Goal: Transaction & Acquisition: Download file/media

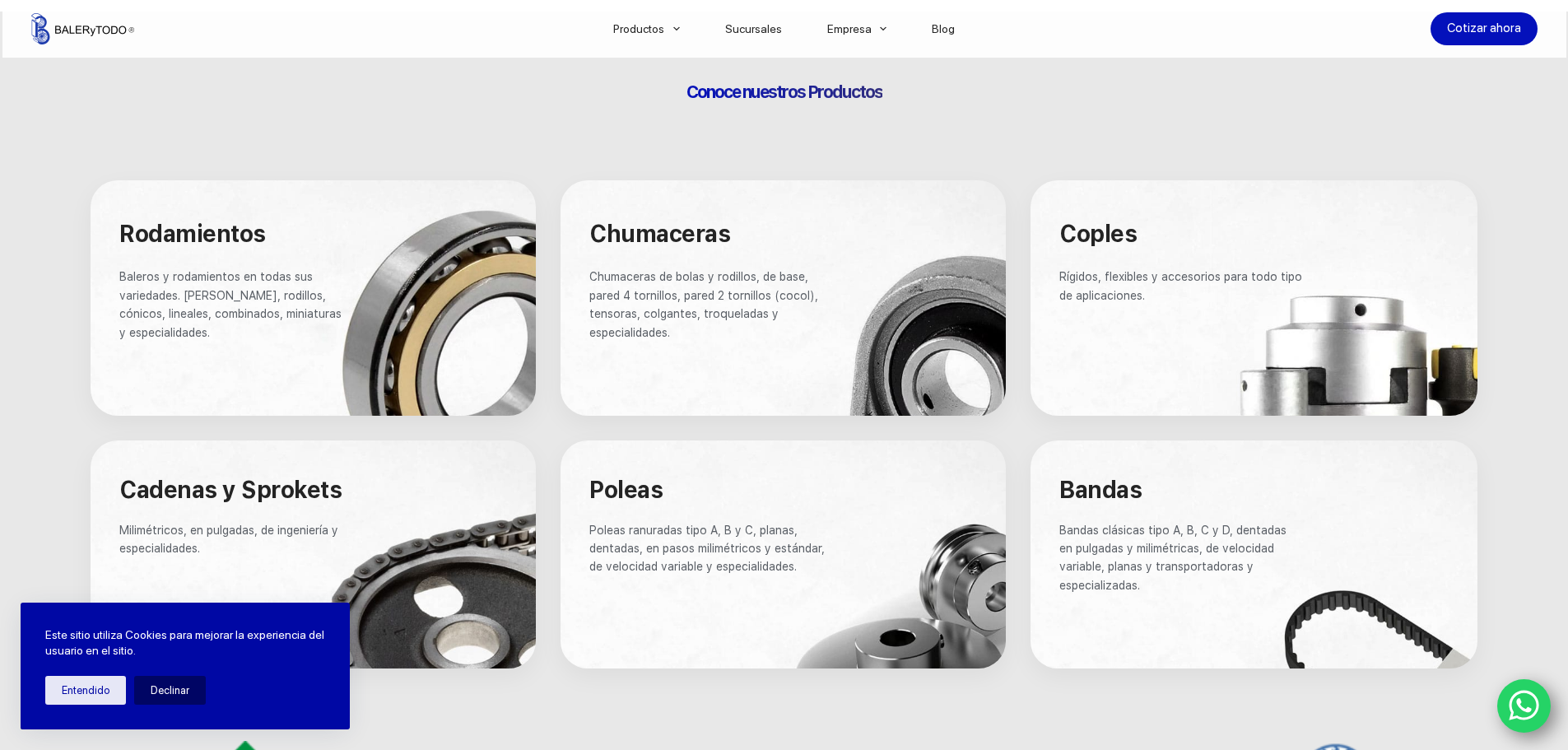
scroll to position [906, 0]
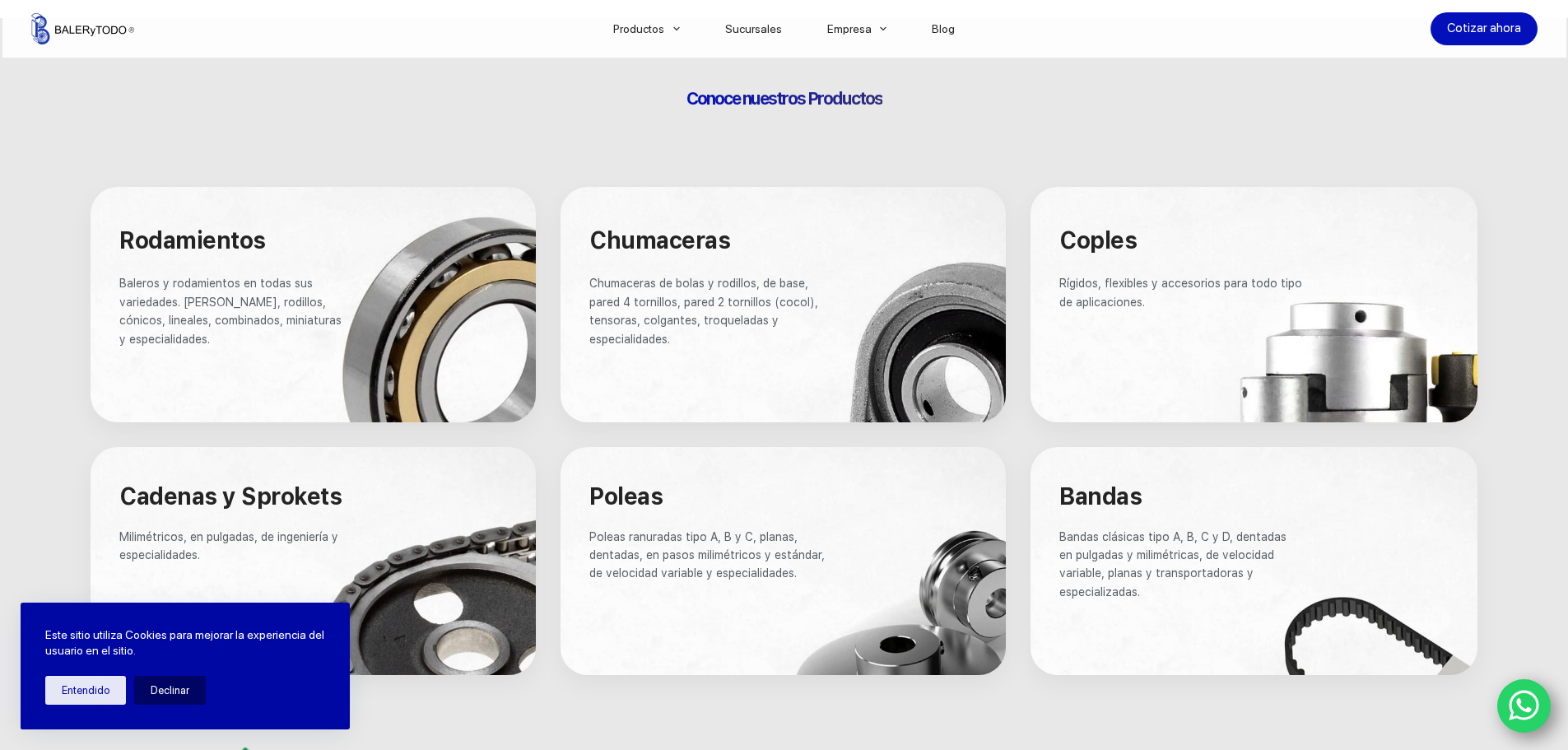
click at [412, 274] on div at bounding box center [313, 304] width 445 height 235
click at [437, 276] on div at bounding box center [313, 304] width 445 height 235
click at [637, 77] on link "Catalogos" at bounding box center [705, 76] width 231 height 38
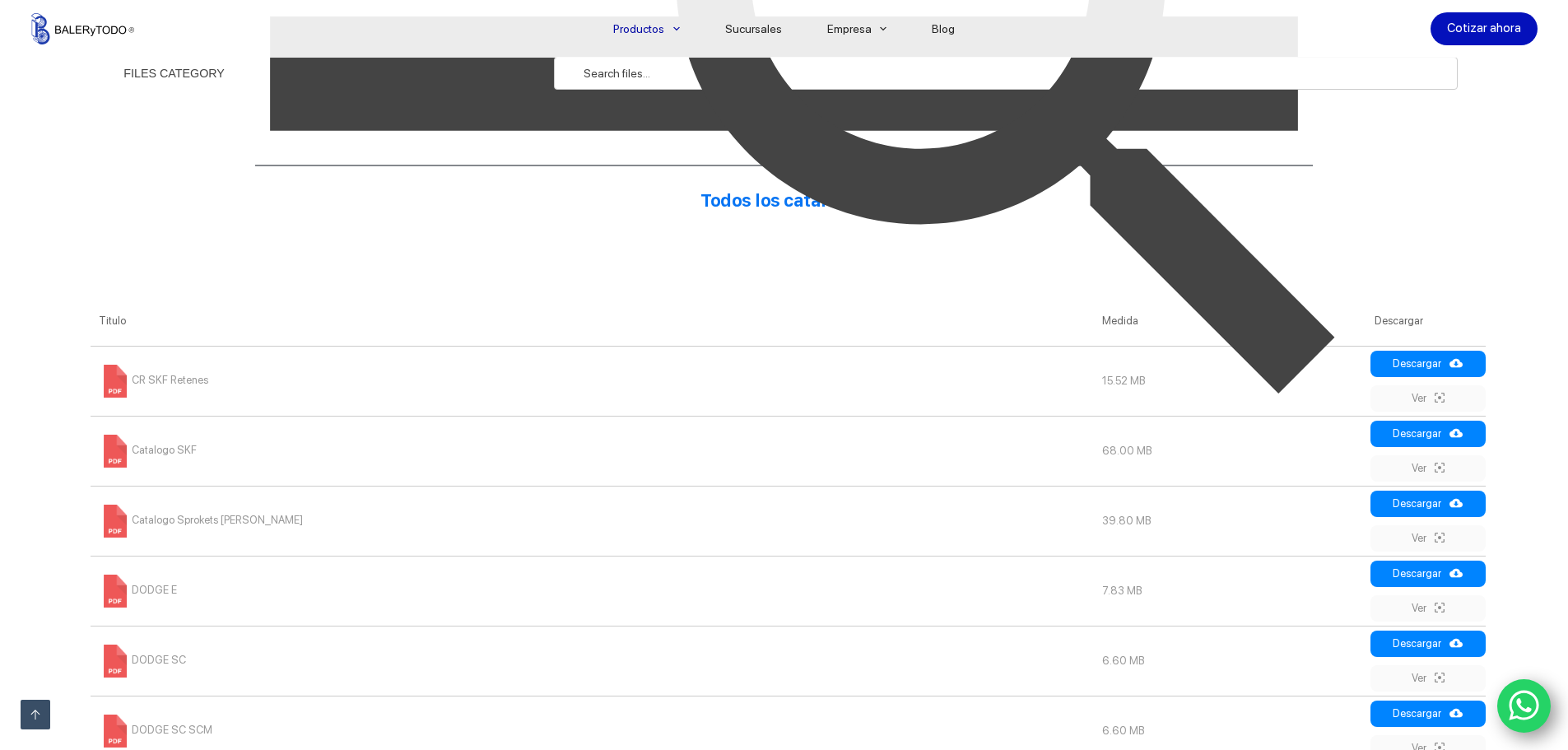
scroll to position [576, 0]
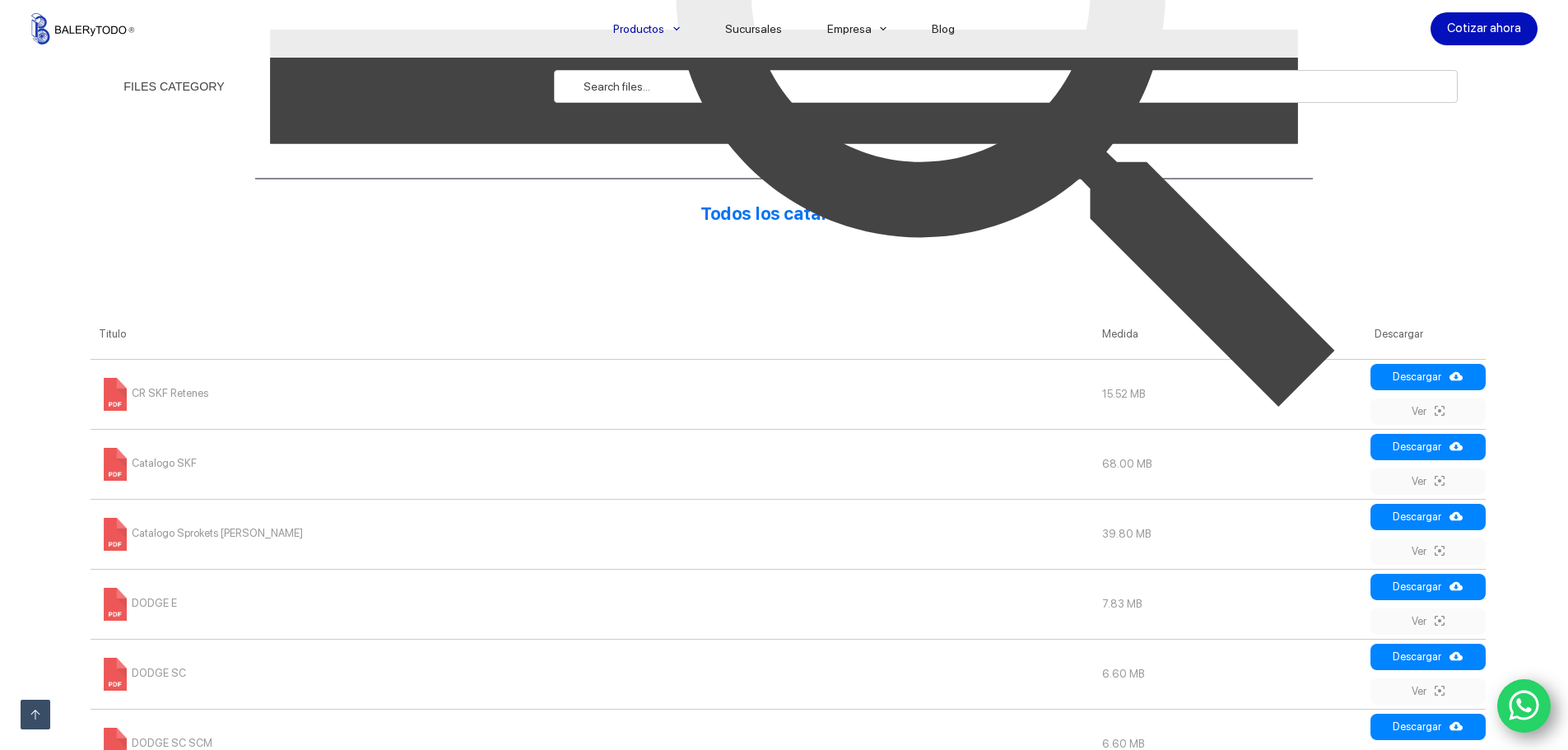
click at [165, 462] on span "Catalogo SKF" at bounding box center [148, 463] width 98 height 13
click at [1419, 480] on img at bounding box center [1016, 87] width 905 height 905
click at [1418, 482] on img at bounding box center [1016, 87] width 905 height 905
click at [1443, 481] on img at bounding box center [1016, 87] width 905 height 905
click at [653, 79] on img at bounding box center [1016, 87] width 905 height 905
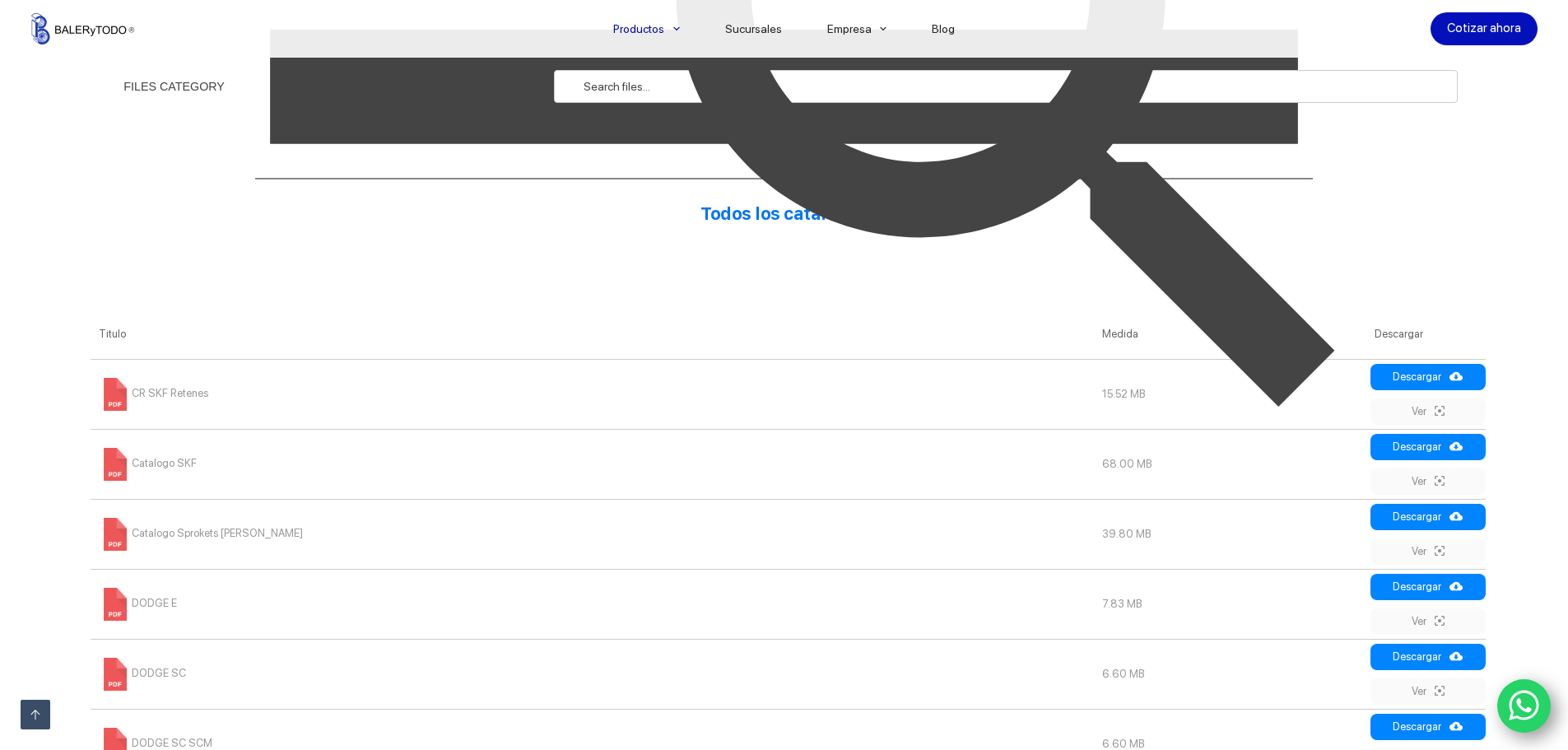
click at [643, 95] on img at bounding box center [1016, 87] width 905 height 905
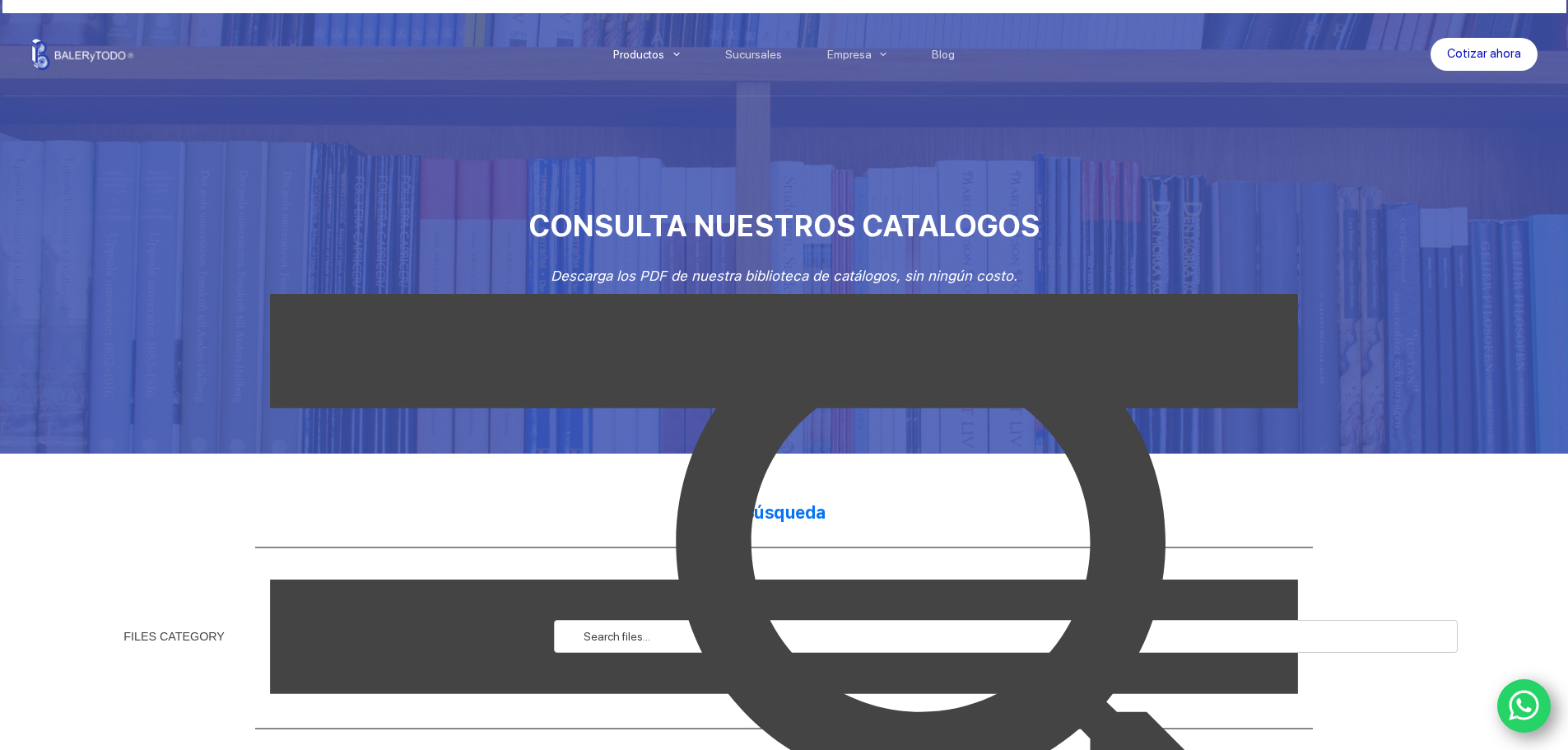
scroll to position [0, 0]
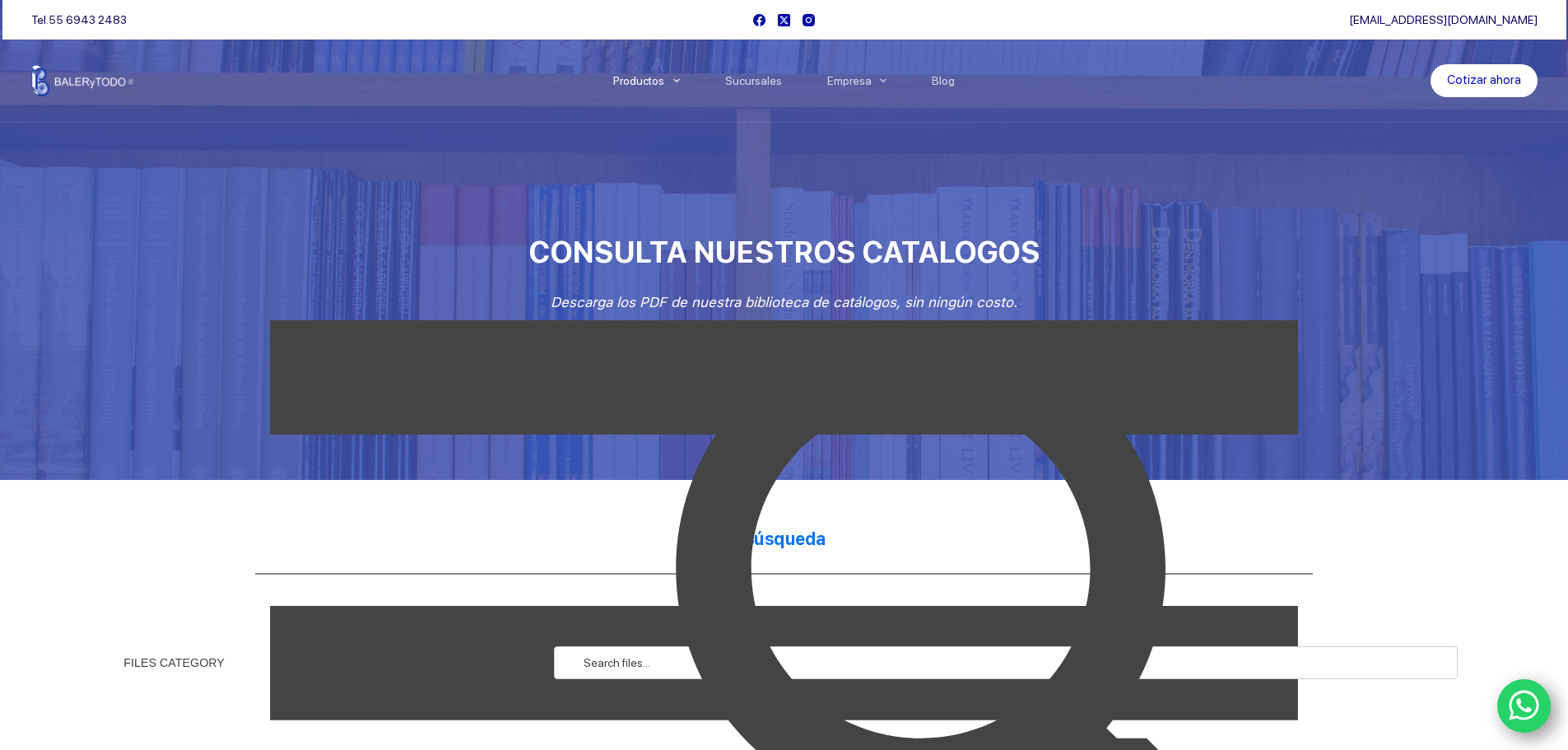
click at [779, 375] on img at bounding box center [1016, 663] width 905 height 905
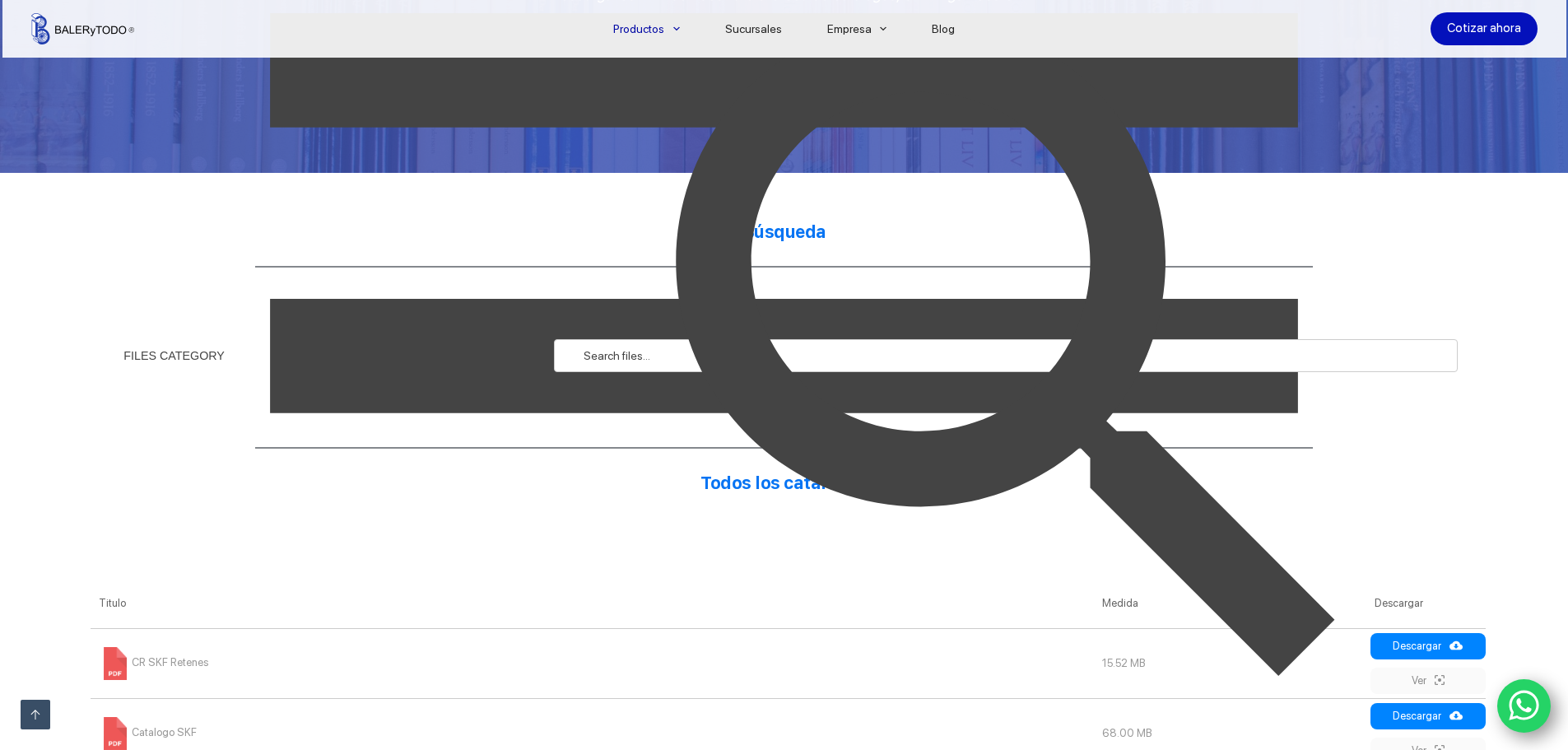
scroll to position [329, 0]
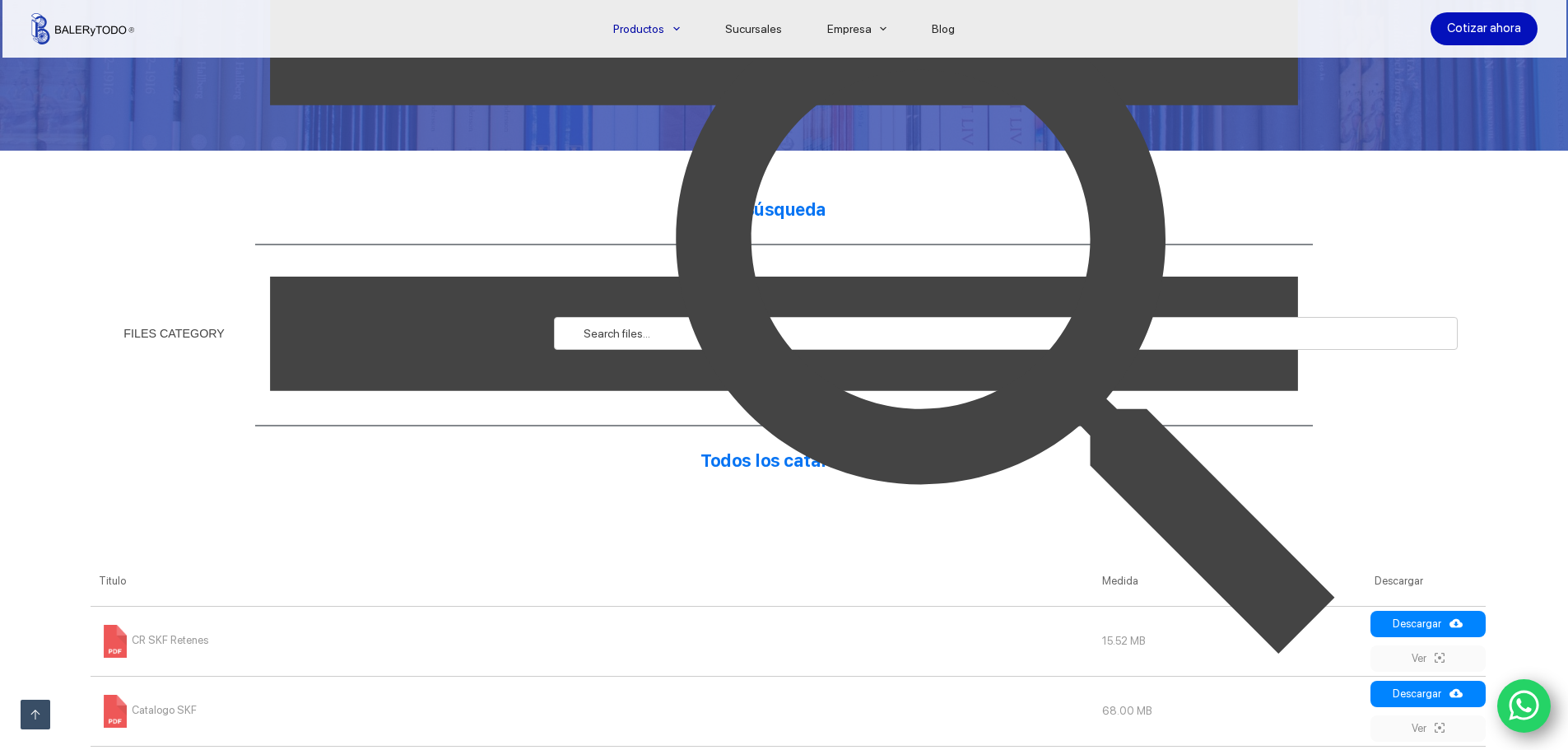
click at [827, 242] on img at bounding box center [1016, 334] width 905 height 905
click at [580, 337] on img at bounding box center [1016, 334] width 905 height 905
